Goal: Task Accomplishment & Management: Use online tool/utility

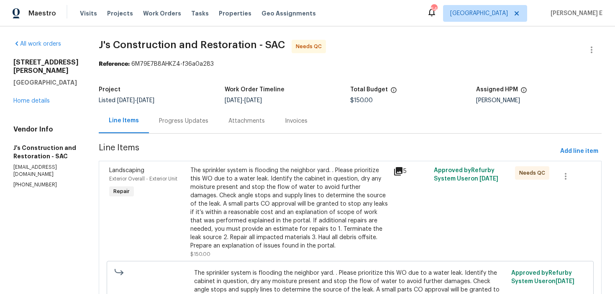
click at [199, 124] on div "Progress Updates" at bounding box center [183, 121] width 49 height 8
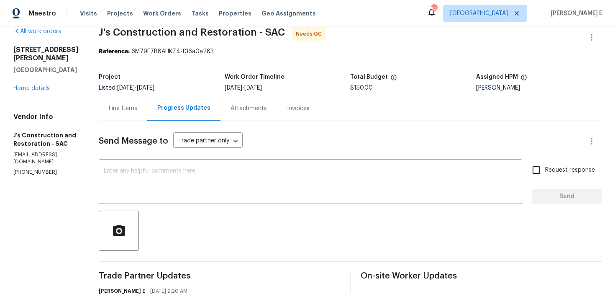
scroll to position [0, 0]
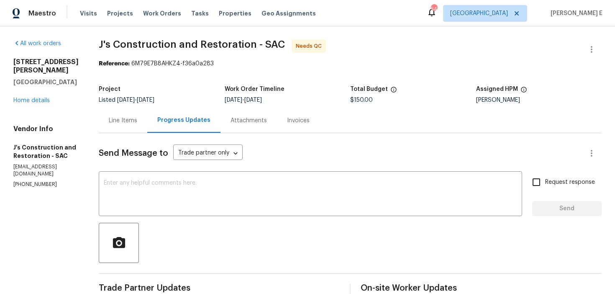
click at [139, 127] on div "Line Items" at bounding box center [123, 120] width 48 height 25
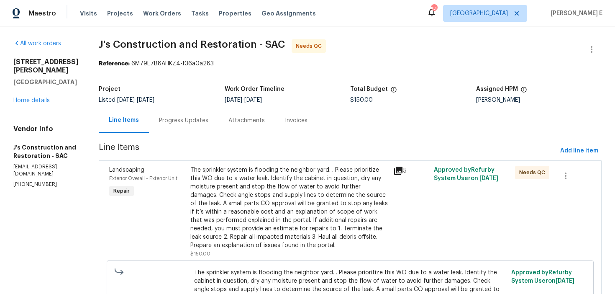
click at [253, 172] on div "The sprinkler system is flooding the neighbor yard. . Please prioritize this WO…" at bounding box center [289, 208] width 198 height 84
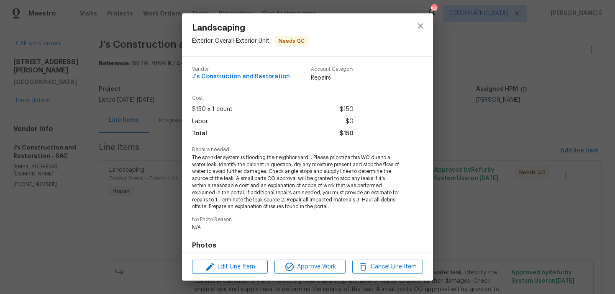
scroll to position [120, 0]
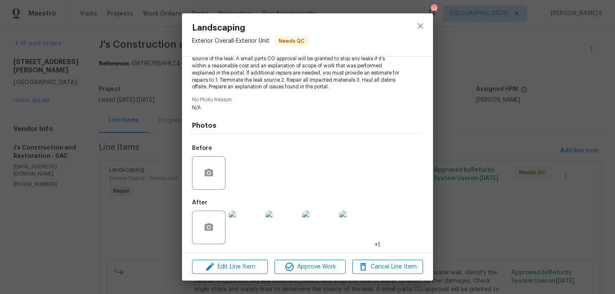
click at [250, 219] on img at bounding box center [245, 226] width 33 height 33
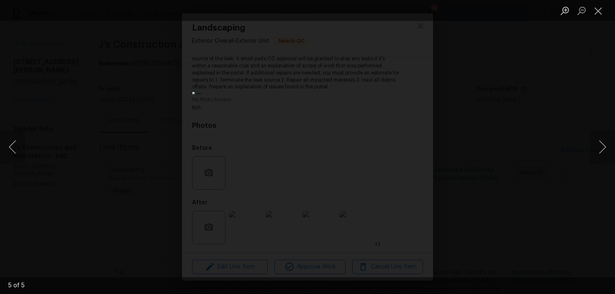
click at [443, 105] on div "Lightbox" at bounding box center [307, 147] width 615 height 294
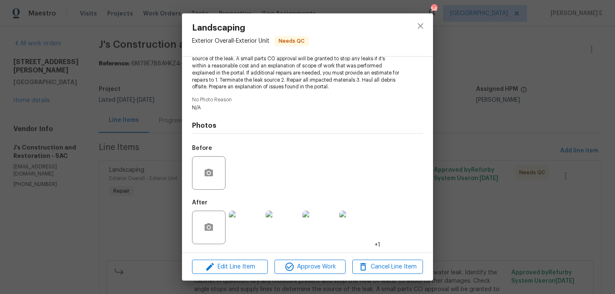
click at [443, 105] on div "Landscaping Exterior Overall - Exterior Unit Needs QC Vendor J's Construction a…" at bounding box center [307, 147] width 615 height 294
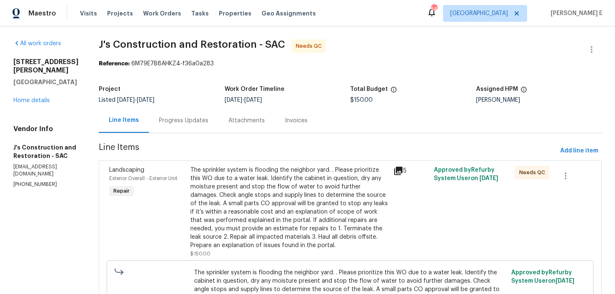
click at [443, 105] on div "Project Listed 9/7/2025 - 9/12/2025 Work Order Timeline 9/7/2025 - 9/12/2025 To…" at bounding box center [350, 94] width 503 height 27
click at [593, 50] on icon "button" at bounding box center [591, 49] width 10 height 10
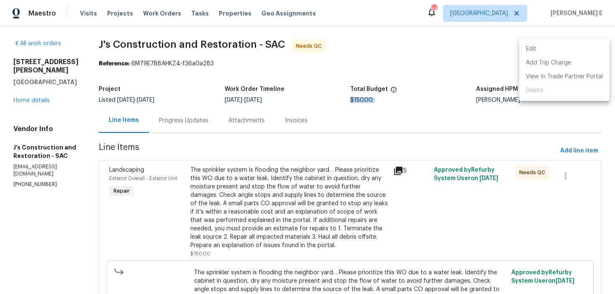
click at [549, 50] on li "Edit" at bounding box center [564, 49] width 90 height 14
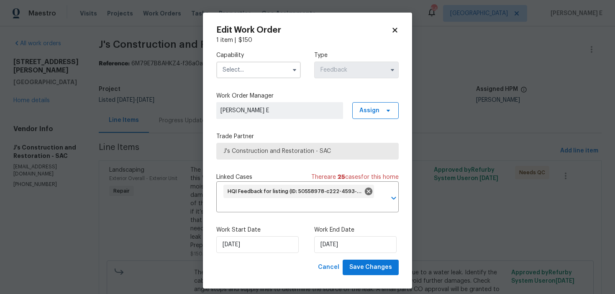
click at [241, 68] on input "text" at bounding box center [258, 69] width 84 height 17
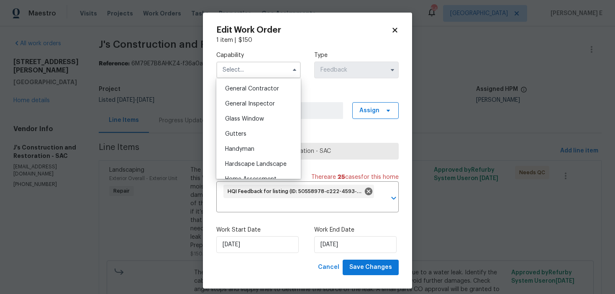
scroll to position [406, 0]
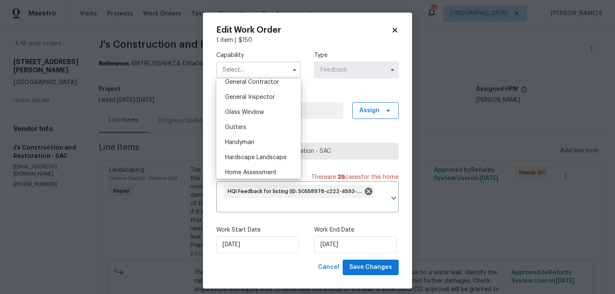
click at [241, 143] on span "Handyman" at bounding box center [239, 142] width 29 height 6
type input "Handyman"
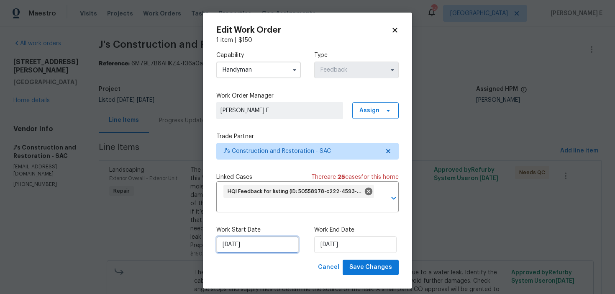
click at [241, 246] on input "07/09/2025" at bounding box center [257, 244] width 82 height 17
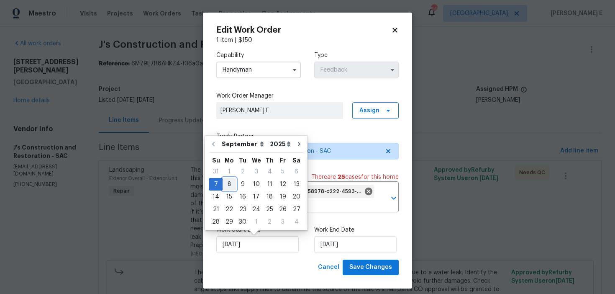
click at [232, 184] on div "8" at bounding box center [228, 184] width 13 height 12
type input "08/09/2025"
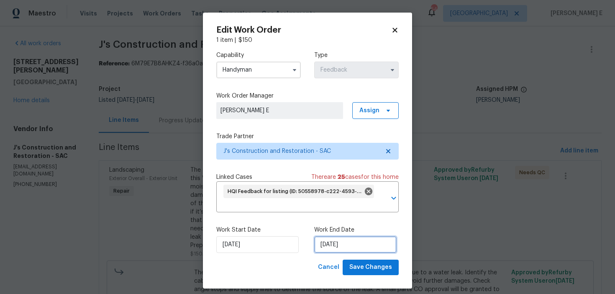
click at [350, 247] on input "12/09/2025" at bounding box center [355, 244] width 82 height 17
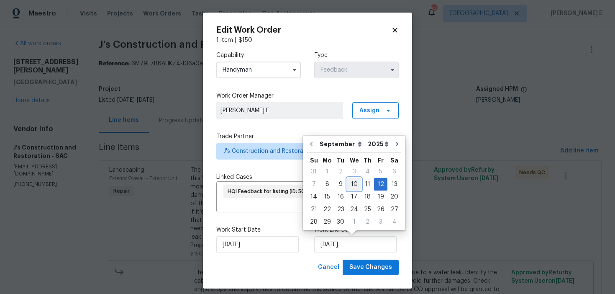
click at [355, 184] on div "10" at bounding box center [354, 184] width 14 height 12
type input "10/09/2025"
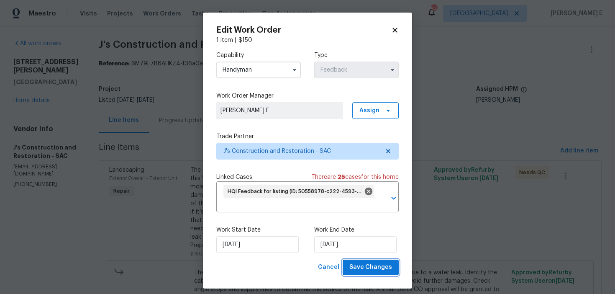
click at [360, 269] on span "Save Changes" at bounding box center [370, 267] width 43 height 10
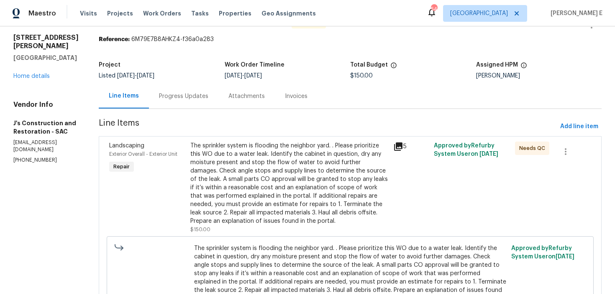
scroll to position [0, 0]
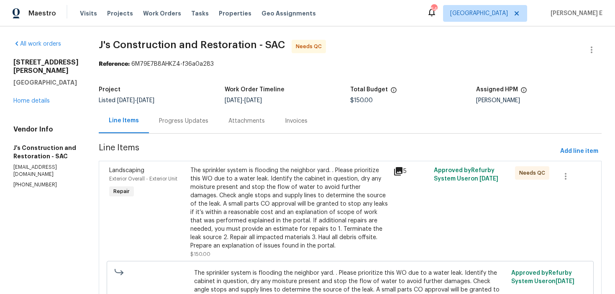
click at [253, 197] on div "The sprinkler system is flooding the neighbor yard. . Please prioritize this WO…" at bounding box center [289, 208] width 198 height 84
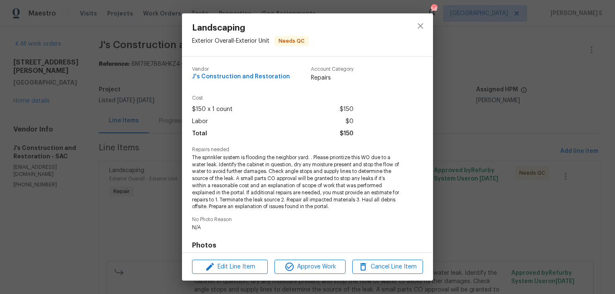
scroll to position [120, 0]
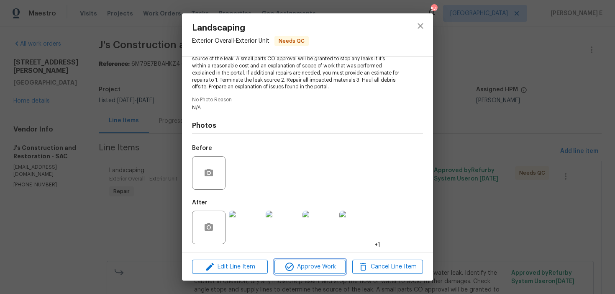
click at [296, 271] on span "Approve Work" at bounding box center [310, 266] width 66 height 10
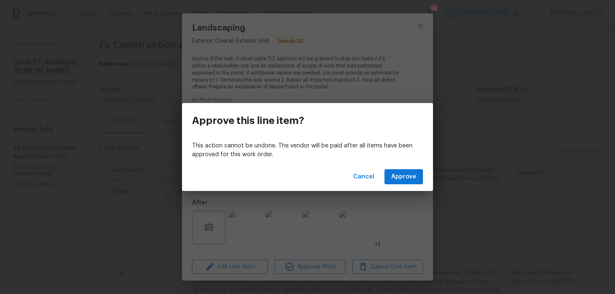
click at [394, 184] on div "Cancel Approve" at bounding box center [307, 176] width 251 height 29
click at [388, 174] on button "Approve" at bounding box center [403, 176] width 38 height 15
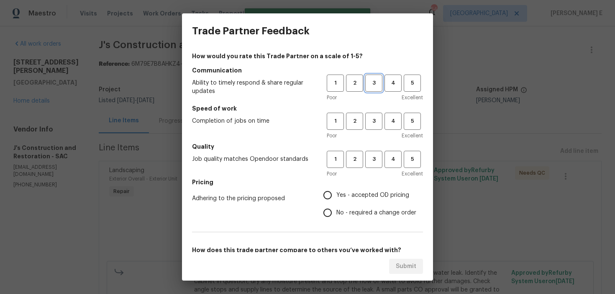
click at [370, 84] on span "3" at bounding box center [373, 83] width 15 height 10
click at [372, 118] on span "3" at bounding box center [373, 121] width 15 height 10
click at [373, 156] on span "3" at bounding box center [373, 159] width 15 height 10
click at [329, 213] on input "No - required a change order" at bounding box center [328, 213] width 18 height 18
radio input "true"
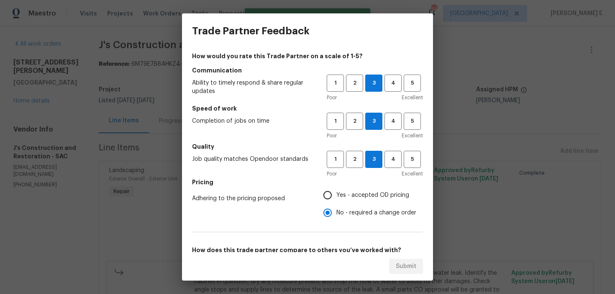
scroll to position [131, 0]
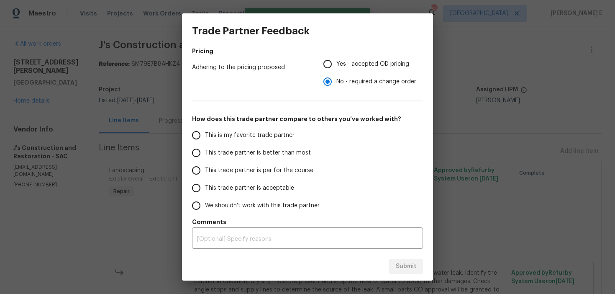
click at [267, 167] on span "This trade partner is par for the course" at bounding box center [259, 170] width 108 height 9
click at [205, 167] on input "This trade partner is par for the course" at bounding box center [196, 170] width 18 height 18
click at [421, 266] on button "Submit" at bounding box center [406, 265] width 34 height 15
radio input "true"
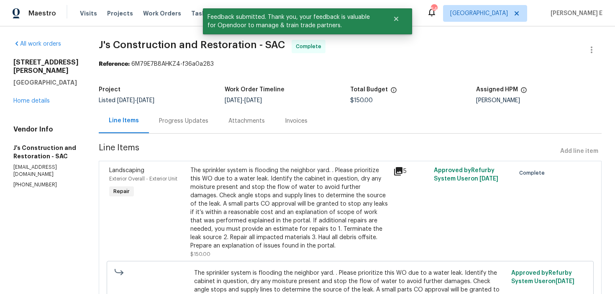
click at [197, 113] on div "Progress Updates" at bounding box center [183, 120] width 69 height 25
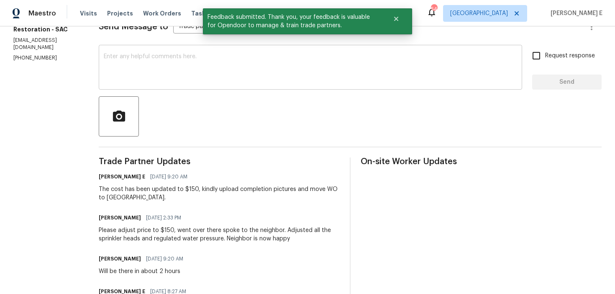
scroll to position [93, 0]
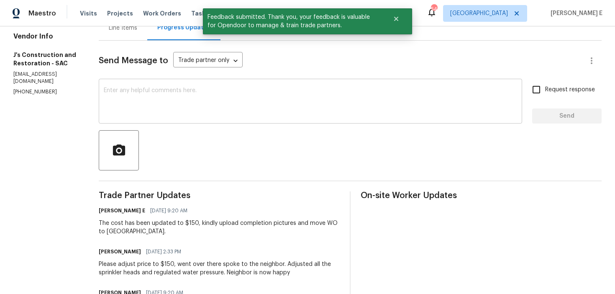
click at [238, 112] on textarea at bounding box center [310, 101] width 413 height 29
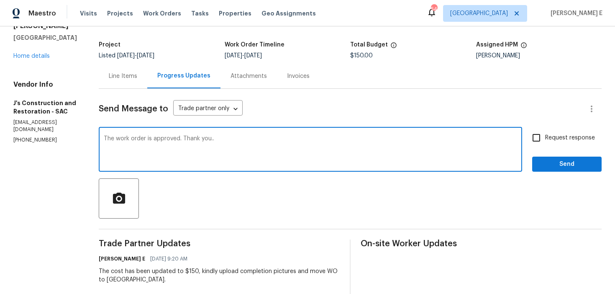
scroll to position [44, 0]
type textarea "The work order is approved. Thank you.."
click at [560, 133] on label "Request response" at bounding box center [560, 138] width 67 height 18
click at [545, 133] on input "Request response" at bounding box center [536, 138] width 18 height 18
checkbox input "true"
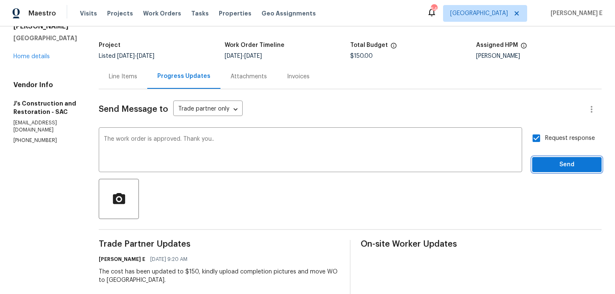
click at [558, 165] on span "Send" at bounding box center [567, 164] width 56 height 10
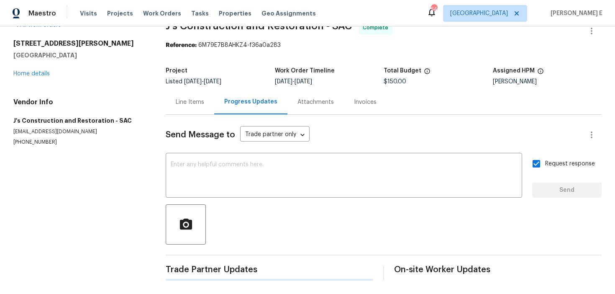
scroll to position [0, 0]
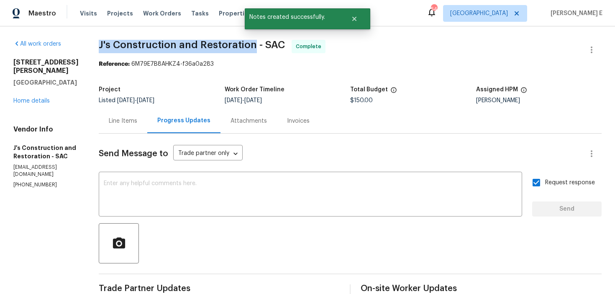
drag, startPoint x: 109, startPoint y: 48, endPoint x: 265, endPoint y: 47, distance: 156.4
copy span "J's Construction and Restoration"
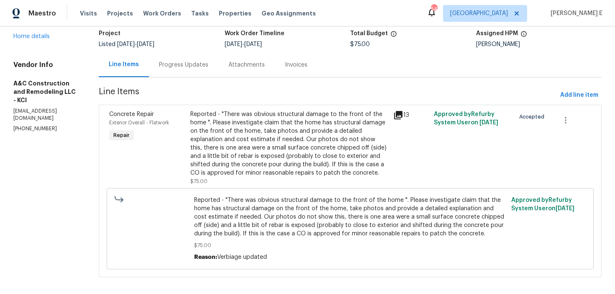
scroll to position [55, 0]
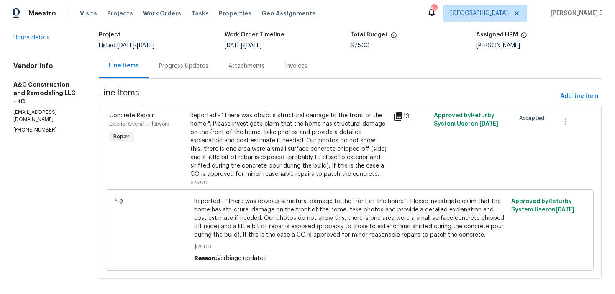
click at [201, 67] on div "Progress Updates" at bounding box center [183, 66] width 49 height 8
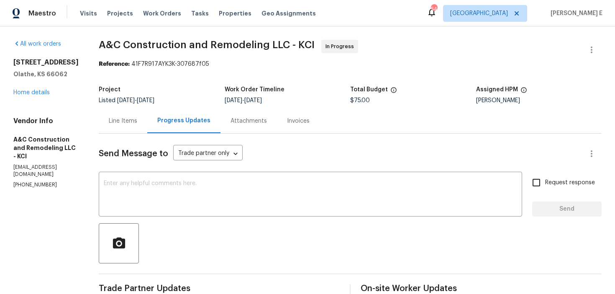
click at [126, 119] on div "Line Items" at bounding box center [123, 121] width 28 height 8
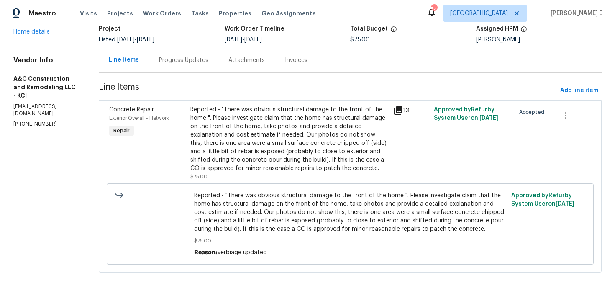
scroll to position [63, 0]
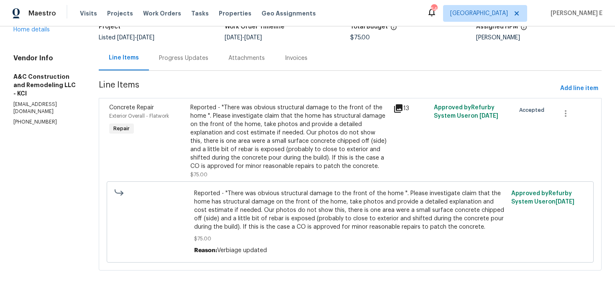
click at [261, 139] on div "Reported - "There was obvious structural damage to the front of the home ". Ple…" at bounding box center [289, 136] width 198 height 67
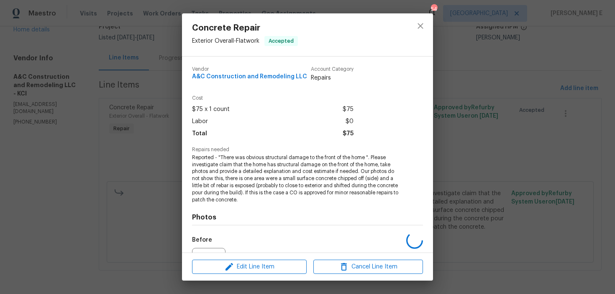
scroll to position [92, 0]
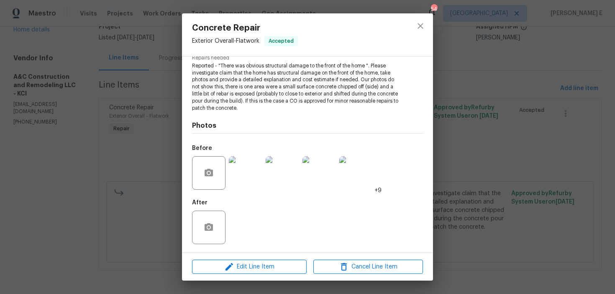
click at [239, 184] on img at bounding box center [245, 172] width 33 height 33
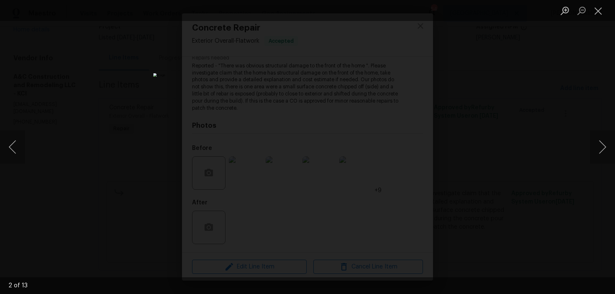
click at [530, 91] on div "Lightbox" at bounding box center [307, 147] width 615 height 294
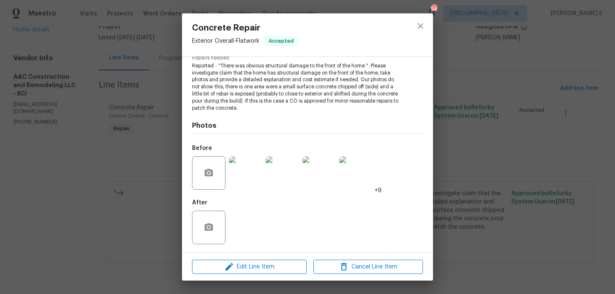
click at [530, 91] on div "Concrete Repair Exterior Overall - Flatwork Accepted Vendor A&C Construction an…" at bounding box center [307, 147] width 615 height 294
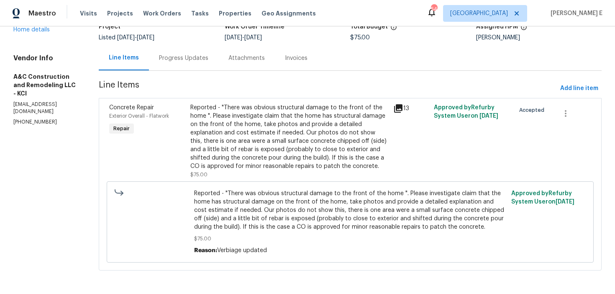
scroll to position [0, 0]
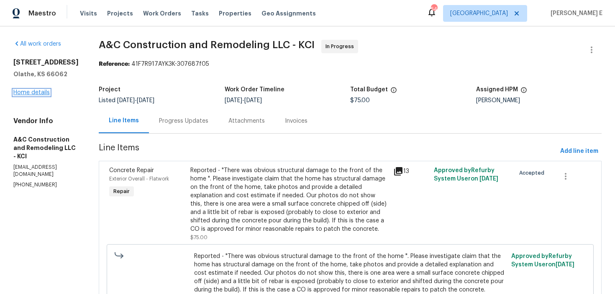
click at [34, 91] on link "Home details" at bounding box center [31, 92] width 36 height 6
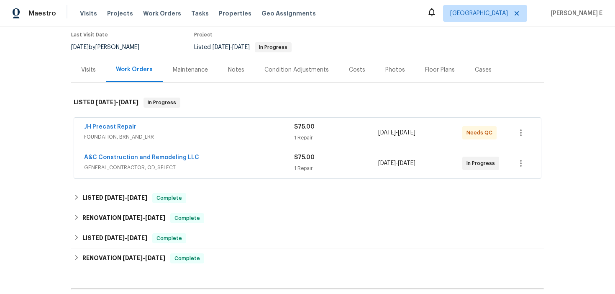
scroll to position [70, 0]
click at [227, 155] on div "A&C Construction and Remodeling LLC" at bounding box center [189, 158] width 210 height 10
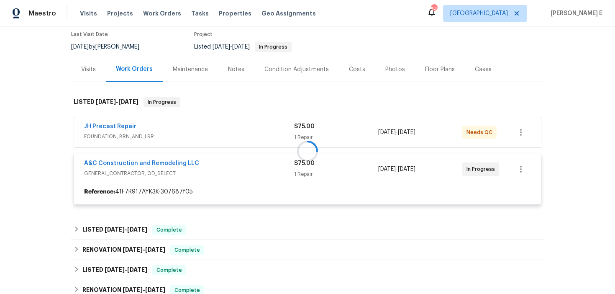
click at [140, 163] on div at bounding box center [307, 151] width 472 height 124
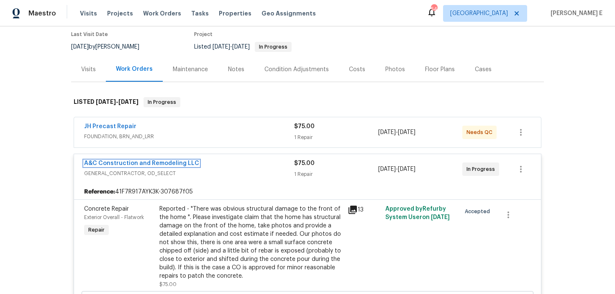
click at [140, 163] on link "A&C Construction and Remodeling LLC" at bounding box center [141, 163] width 115 height 6
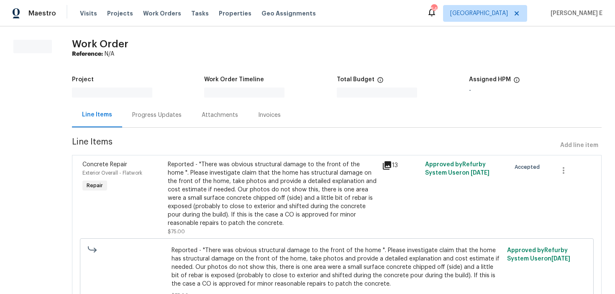
click at [387, 165] on icon at bounding box center [387, 165] width 10 height 10
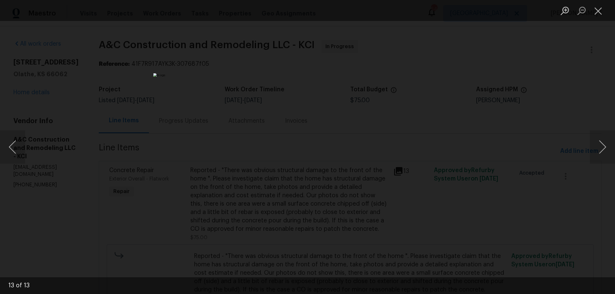
click at [560, 111] on div "Lightbox" at bounding box center [307, 147] width 615 height 294
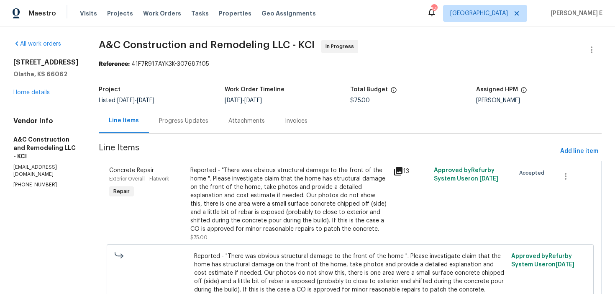
click at [560, 111] on div "Line Items Progress Updates Attachments Invoices" at bounding box center [350, 120] width 503 height 25
click at [440, 104] on div "Project Listed 8/15/2025 - 9/4/2025 Work Order Timeline 8/18/2025 - 8/20/2025 T…" at bounding box center [350, 95] width 503 height 27
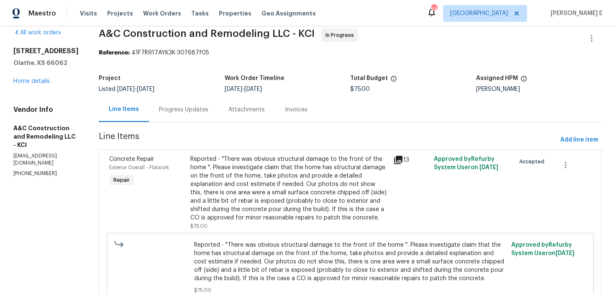
scroll to position [12, 0]
click at [182, 116] on div "Progress Updates" at bounding box center [183, 109] width 69 height 25
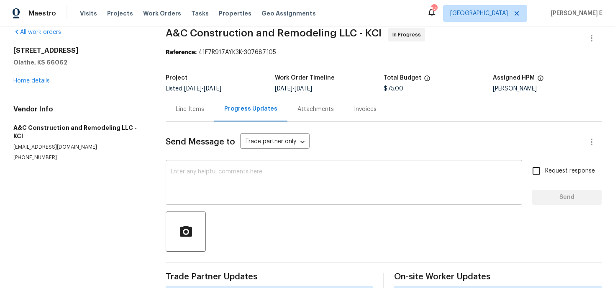
click at [178, 194] on textarea at bounding box center [344, 182] width 346 height 29
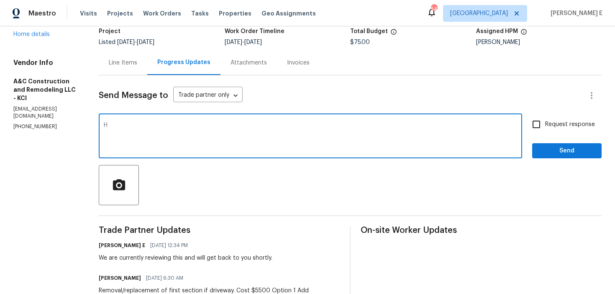
scroll to position [59, 0]
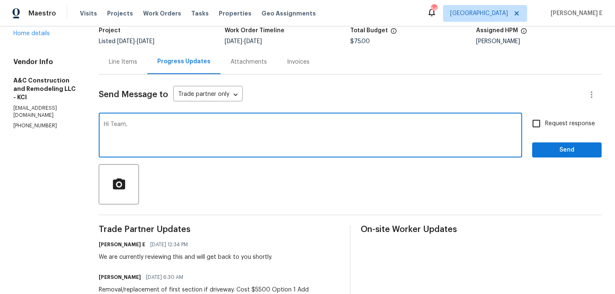
paste textarea "The first quote looks fine, but we haven’t received anything regarding repairin…"
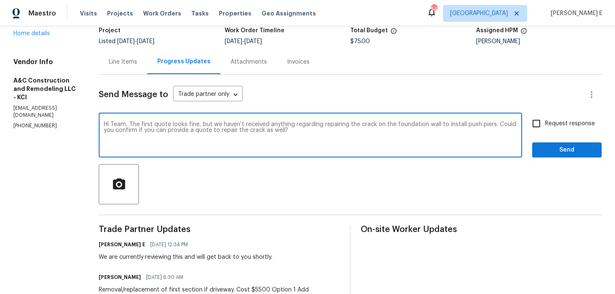
click at [158, 123] on textarea "Hi Team, The first quote looks fine, but we haven’t received anything regarding…" at bounding box center [310, 135] width 413 height 29
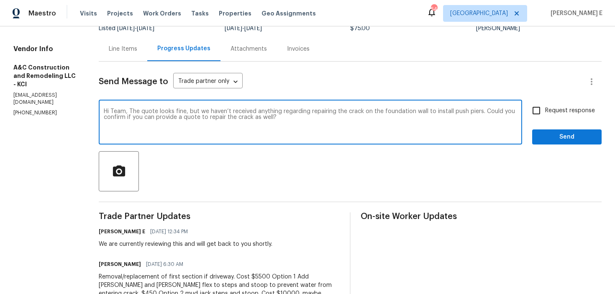
scroll to position [72, 0]
drag, startPoint x: 152, startPoint y: 110, endPoint x: 198, endPoint y: 110, distance: 46.0
click at [198, 110] on textarea "Hi Team, The quote looks fine, but we haven’t received anything regarding repai…" at bounding box center [310, 122] width 413 height 29
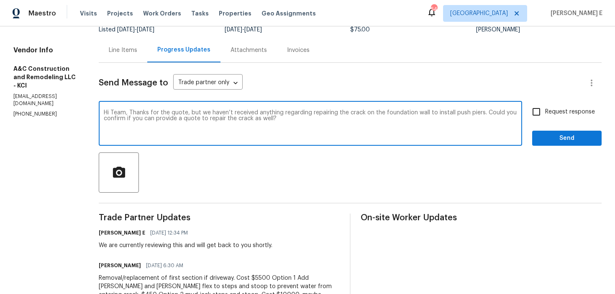
scroll to position [66, 0]
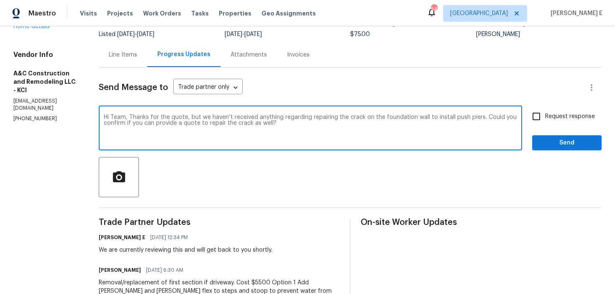
type textarea "Hi Team, Thanks for the quote, but we haven’t received anything regarding repai…"
click at [536, 117] on input "Request response" at bounding box center [536, 116] width 18 height 18
checkbox input "true"
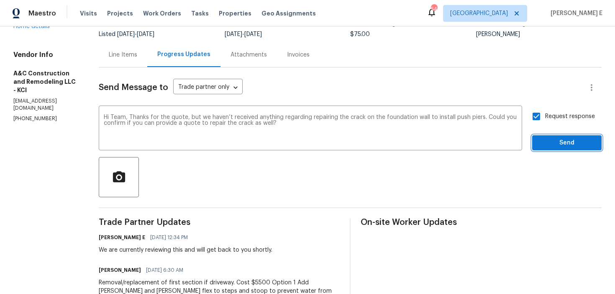
click at [546, 142] on span "Send" at bounding box center [567, 143] width 56 height 10
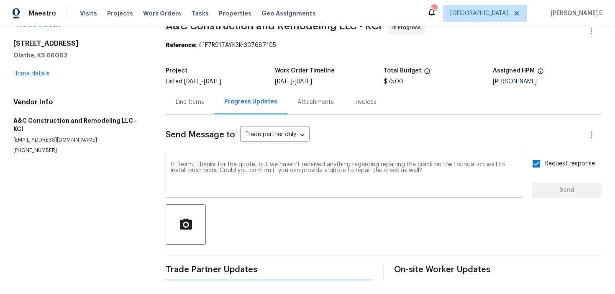
scroll to position [0, 0]
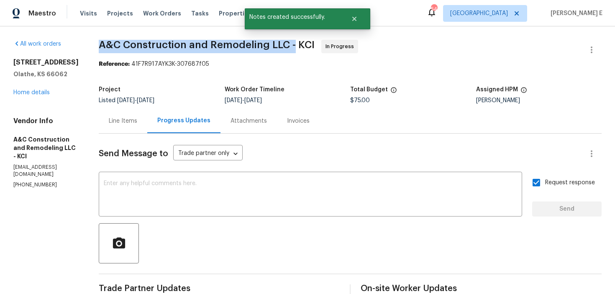
drag, startPoint x: 111, startPoint y: 48, endPoint x: 306, endPoint y: 45, distance: 195.3
copy span "A&C Construction and Remodeling LLC -"
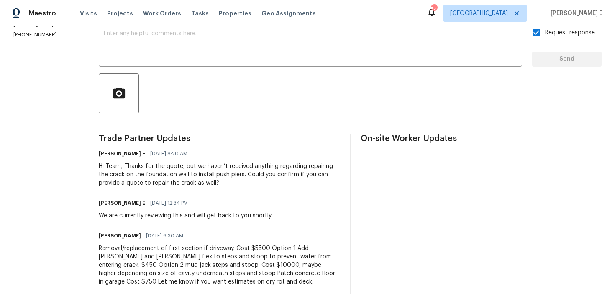
scroll to position [154, 0]
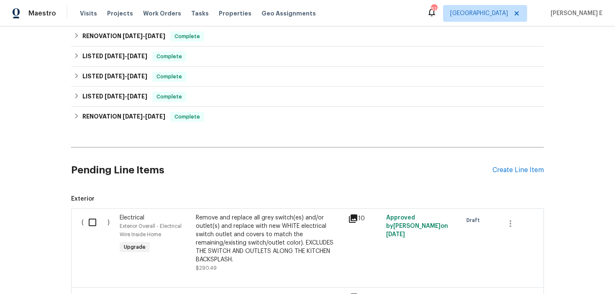
scroll to position [324, 0]
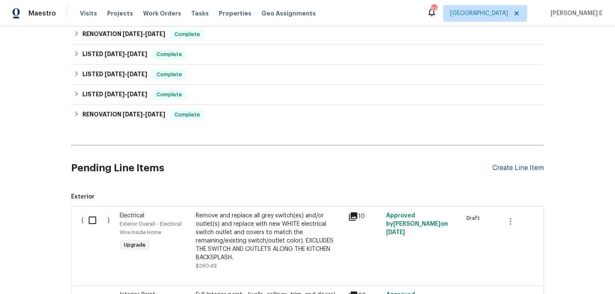
click at [506, 166] on div "Create Line Item" at bounding box center [517, 168] width 51 height 8
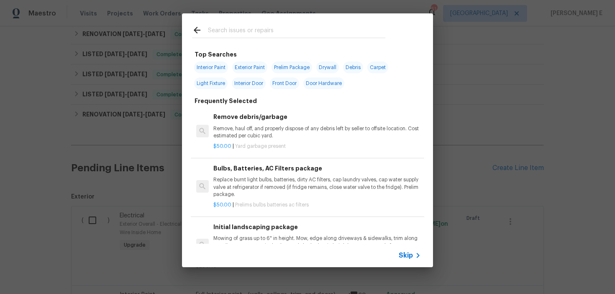
click at [404, 258] on span "Skip" at bounding box center [405, 255] width 14 height 8
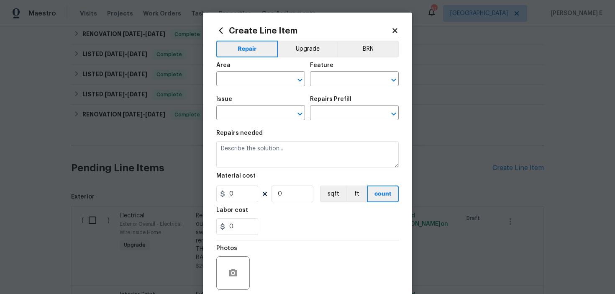
click at [220, 86] on span "Area ​" at bounding box center [260, 74] width 89 height 34
click at [231, 78] on input "text" at bounding box center [248, 79] width 65 height 13
type input "Exterior Overall"
type input "Landscaping"
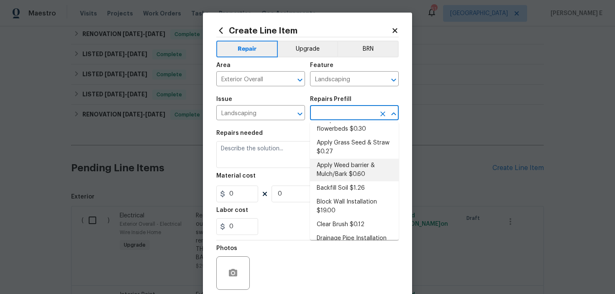
scroll to position [26, 0]
click at [333, 170] on li "Apply Weed barrier & Mulch/Bark $0.60" at bounding box center [354, 169] width 89 height 23
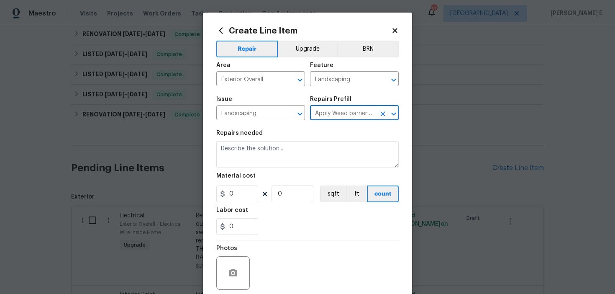
type input "Apply Weed barrier & Mulch/Bark $0.60"
type textarea "Prep the area/ remove all debris and install weed barrier and mulch as directed…"
type input "0.6"
type input "1"
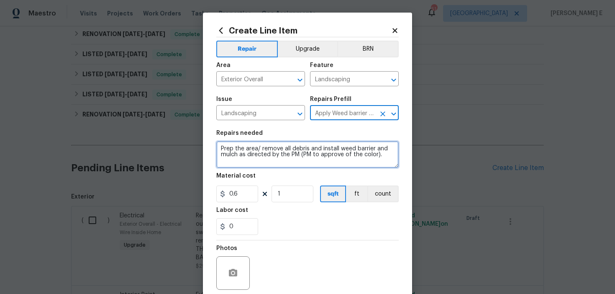
click at [263, 157] on textarea "Prep the area/ remove all debris and install weed barrier and mulch as directed…" at bounding box center [307, 154] width 182 height 27
paste textarea "trim shrubs, weed back the hill behind the home between the shoreline and shoul…"
drag, startPoint x: 224, startPoint y: 148, endPoint x: 221, endPoint y: 225, distance: 77.0
click at [224, 152] on textarea "trim shrubs, weed back the hill behind the home between the shoreline and shoul…" at bounding box center [307, 154] width 182 height 27
drag, startPoint x: 223, startPoint y: 148, endPoint x: 223, endPoint y: 157, distance: 8.8
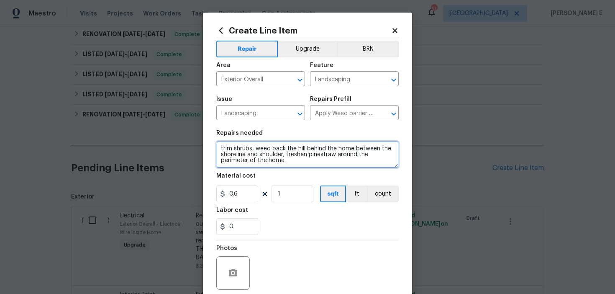
click at [223, 148] on textarea "trim shrubs, weed back the hill behind the home between the shoreline and shoul…" at bounding box center [307, 154] width 182 height 27
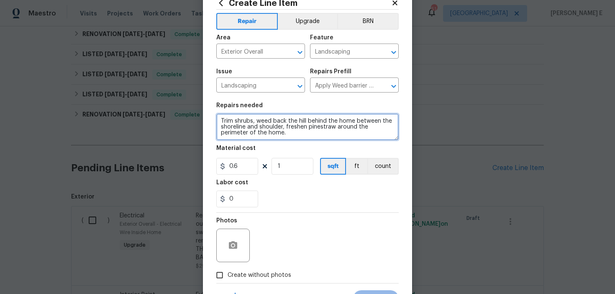
scroll to position [29, 0]
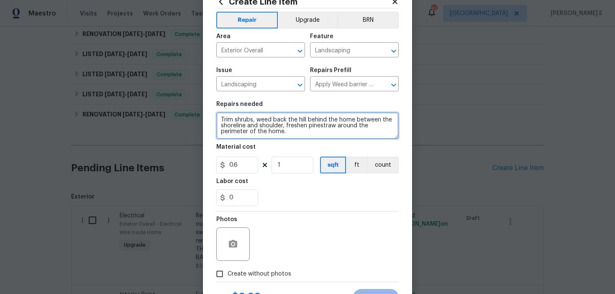
type textarea "Trim shrubs, weed back the hill behind the home between the shoreline and shoul…"
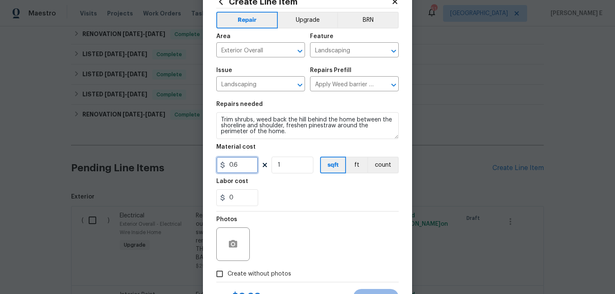
click at [233, 166] on input "0.6" at bounding box center [237, 164] width 42 height 17
type input "75"
click at [236, 245] on icon "button" at bounding box center [233, 244] width 8 height 8
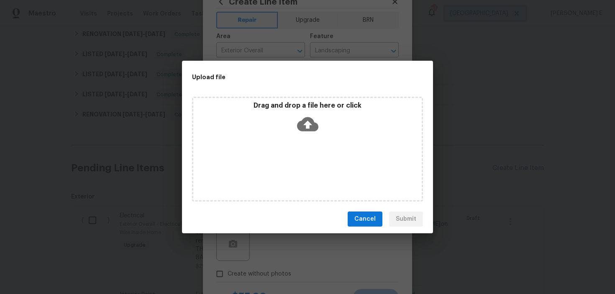
click at [308, 122] on icon at bounding box center [307, 123] width 21 height 21
